Goal: Check status

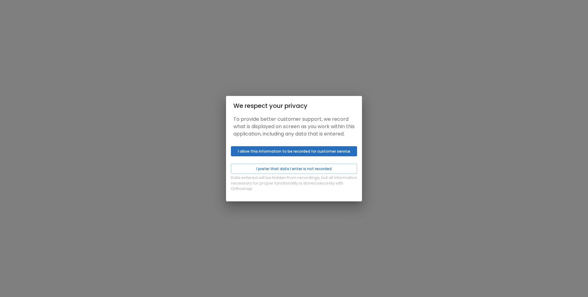
click at [286, 162] on div "Data entered will be hidden from recordings, but all information necessary for …" at bounding box center [294, 173] width 136 height 58
click at [290, 173] on button "I prefer that data I enter is not recorded" at bounding box center [294, 169] width 126 height 10
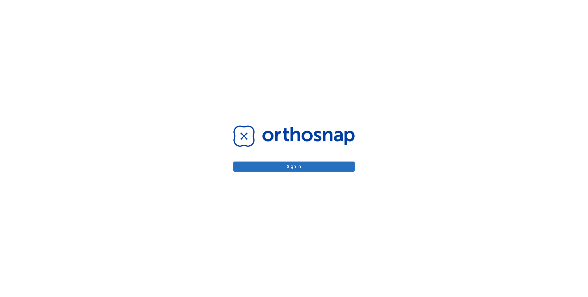
click at [301, 171] on button "Sign in" at bounding box center [293, 166] width 121 height 10
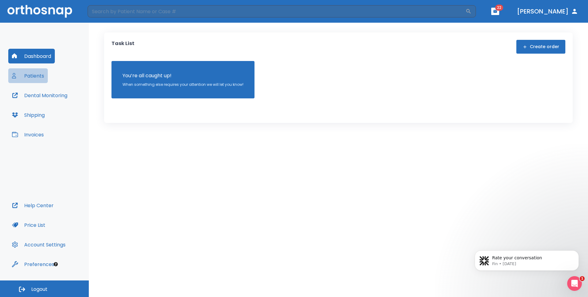
click at [33, 75] on button "Patients" at bounding box center [28, 75] width 40 height 15
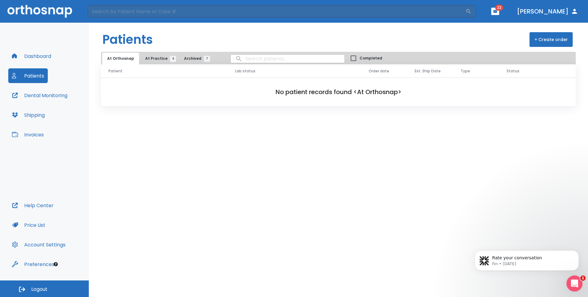
click at [567, 278] on div "Open Intercom Messenger" at bounding box center [574, 282] width 20 height 20
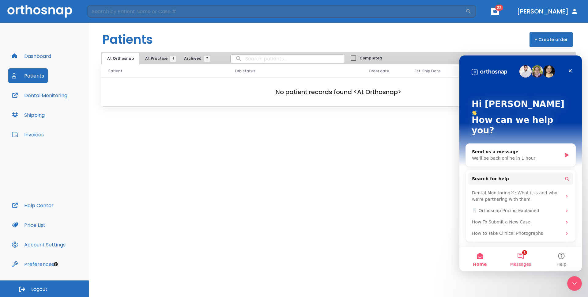
click at [519, 251] on button "1 Messages" at bounding box center [520, 259] width 41 height 25
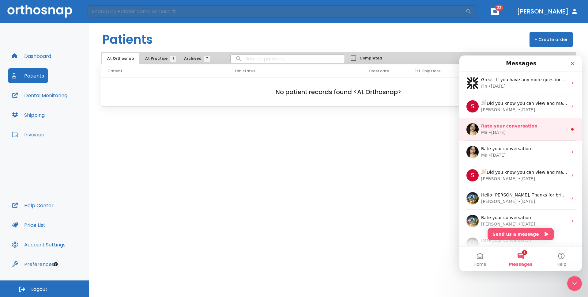
click at [508, 125] on span "Rate your conversation" at bounding box center [509, 125] width 56 height 5
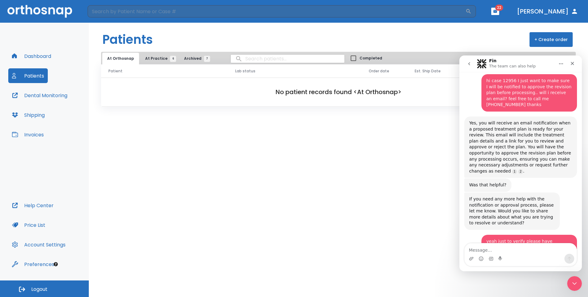
scroll to position [1, 0]
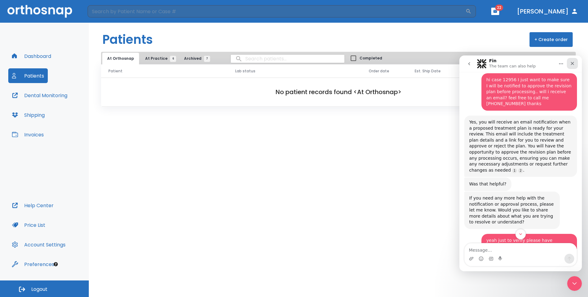
click at [572, 65] on icon "Close" at bounding box center [572, 63] width 5 height 5
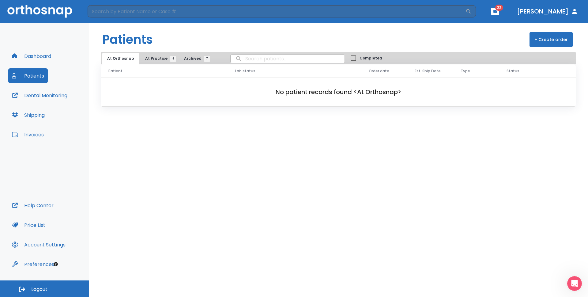
scroll to position [330, 0]
click at [150, 56] on span "At Practice 6" at bounding box center [159, 59] width 28 height 6
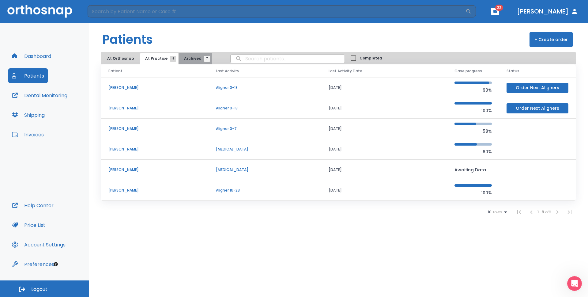
click at [194, 57] on span "Archived 7" at bounding box center [195, 59] width 23 height 6
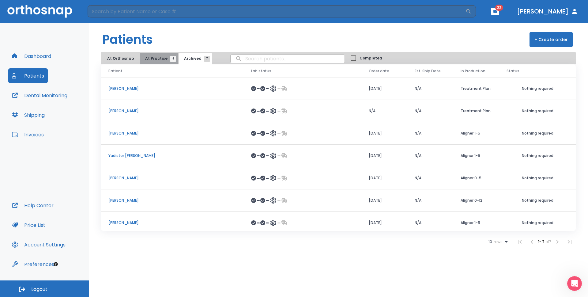
click at [163, 55] on button "At Practice 6" at bounding box center [159, 59] width 38 height 12
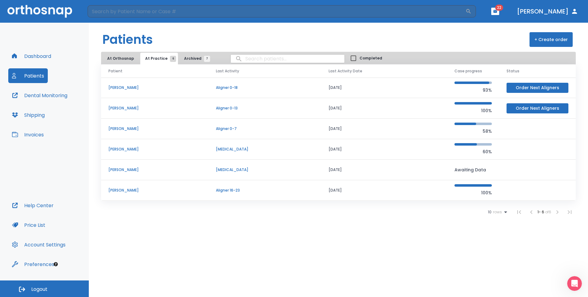
click at [123, 190] on p "Sara Paredes" at bounding box center [154, 190] width 93 height 6
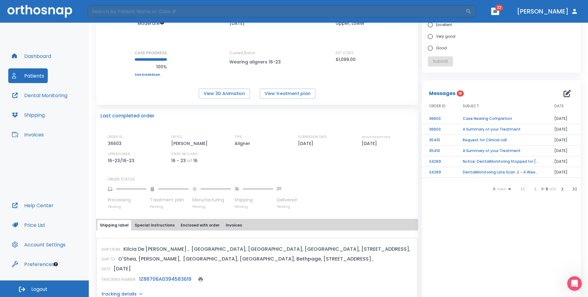
scroll to position [92, 0]
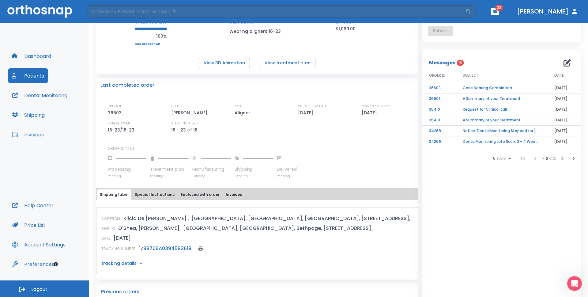
click at [167, 247] on link "1Z88706A0394583619" at bounding box center [165, 248] width 52 height 7
click at [577, 283] on icon "Open Intercom Messenger" at bounding box center [574, 283] width 10 height 10
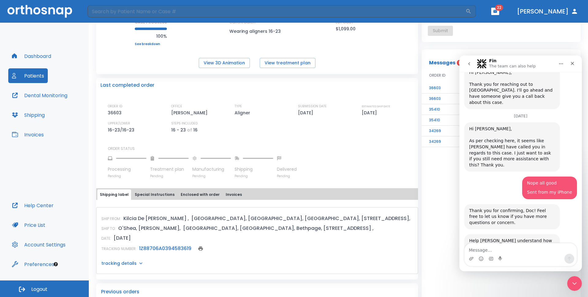
scroll to position [330, 0]
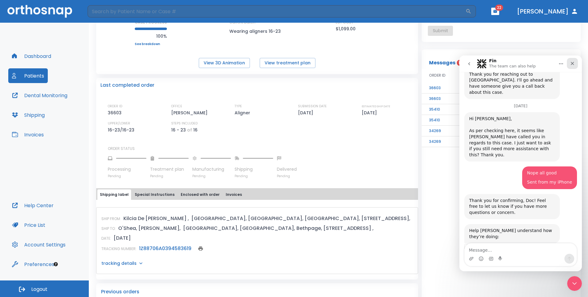
drag, startPoint x: 576, startPoint y: 65, endPoint x: 1035, endPoint y: 124, distance: 462.1
click at [576, 65] on div "Close" at bounding box center [572, 63] width 11 height 11
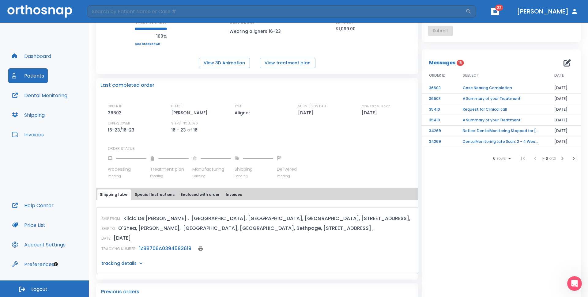
click at [155, 247] on link "1Z88706A0394583619" at bounding box center [165, 248] width 52 height 7
